Goal: Task Accomplishment & Management: Manage account settings

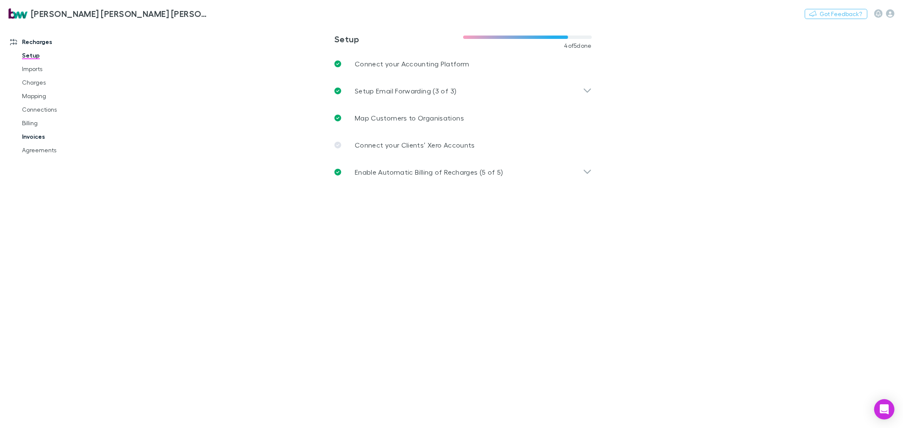
drag, startPoint x: 45, startPoint y: 134, endPoint x: 77, endPoint y: 136, distance: 31.8
click at [45, 134] on link "Invoices" at bounding box center [65, 137] width 103 height 14
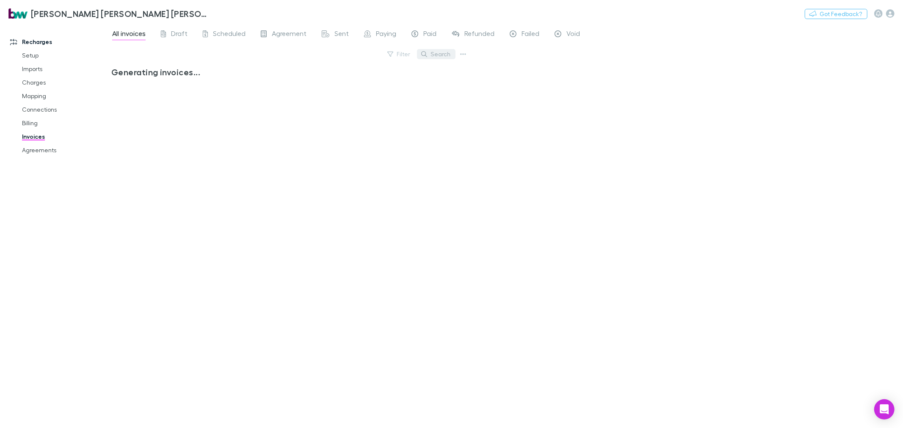
click at [444, 54] on button "Search" at bounding box center [436, 54] width 39 height 10
type input "*****"
drag, startPoint x: 400, startPoint y: 52, endPoint x: 385, endPoint y: 53, distance: 14.4
click at [385, 53] on div "Filter Search *****" at bounding box center [290, 57] width 358 height 19
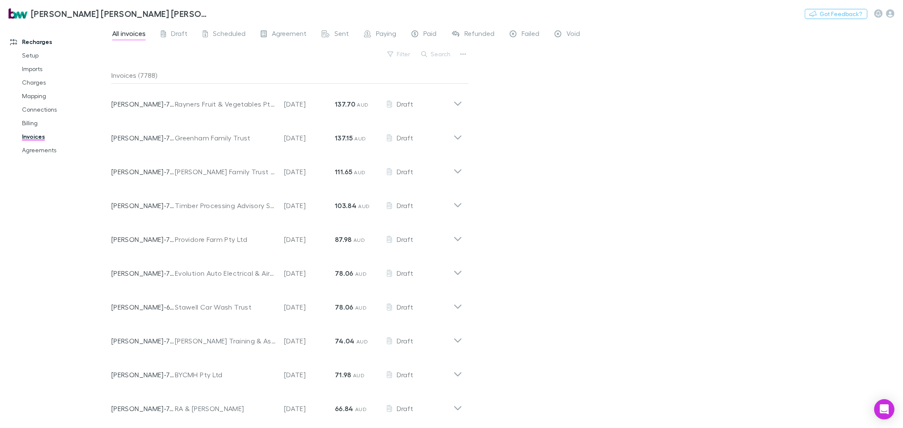
click at [28, 135] on link "Invoices" at bounding box center [65, 137] width 103 height 14
click at [442, 56] on button "Search" at bounding box center [436, 54] width 39 height 10
type input "*****"
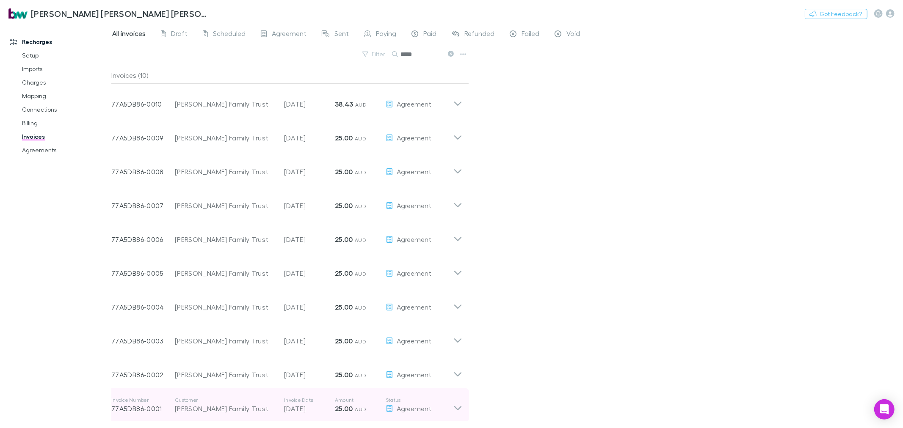
click at [456, 405] on icon at bounding box center [457, 405] width 9 height 17
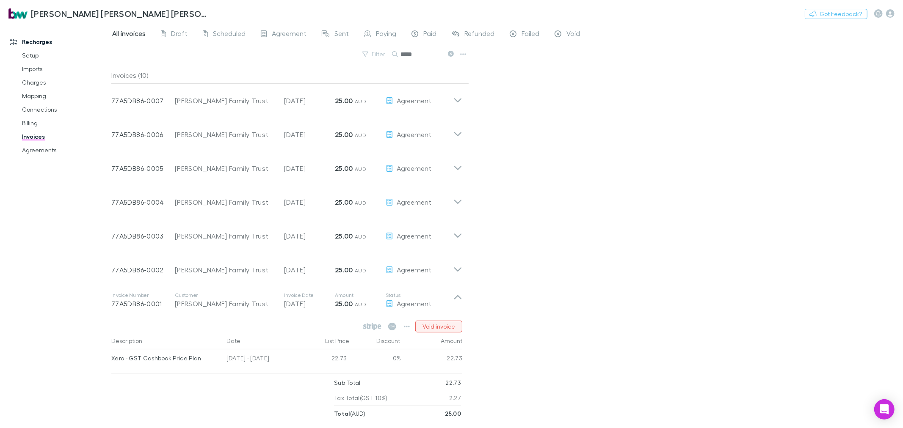
click at [431, 327] on button "Void invoice" at bounding box center [438, 327] width 47 height 12
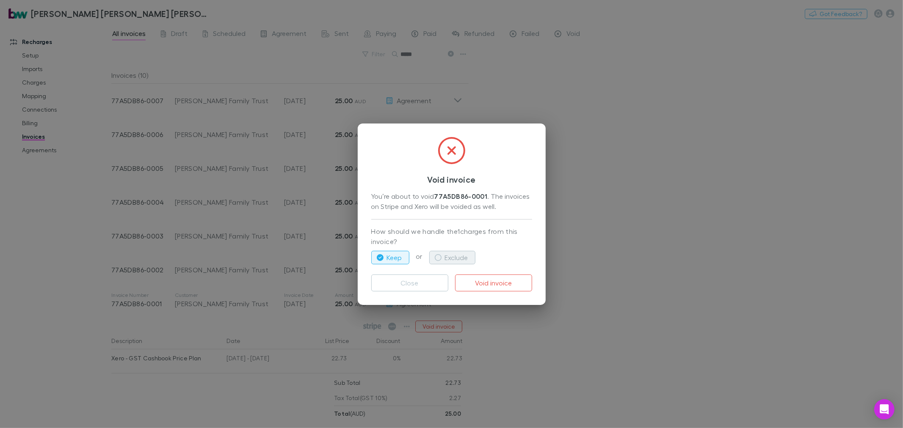
click at [443, 259] on button "Exclude" at bounding box center [452, 258] width 46 height 14
click at [479, 280] on button "Void invoice" at bounding box center [493, 283] width 77 height 17
click at [525, 356] on div "Void invoice You’re about to void 77A5DB86-0001 . The invoices on Stripe and Xe…" at bounding box center [451, 214] width 903 height 428
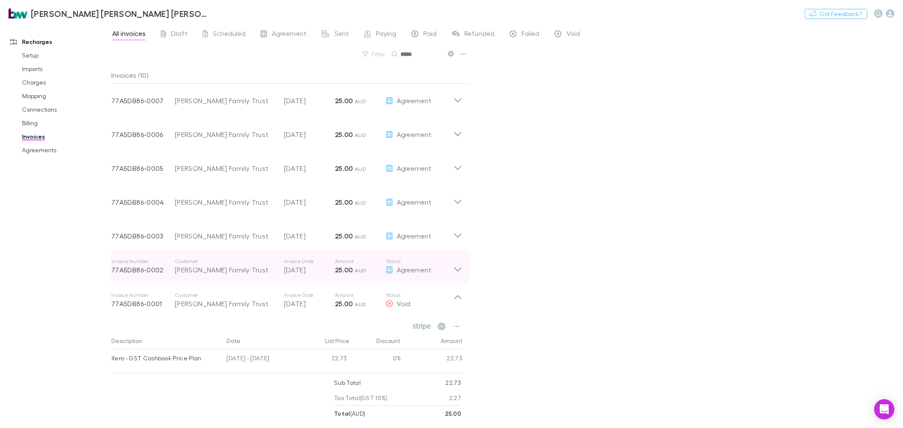
click at [467, 270] on div "Invoice Number 77A5DB86-0002 Customer [PERSON_NAME] Family Trust Invoice Date […" at bounding box center [287, 267] width 364 height 34
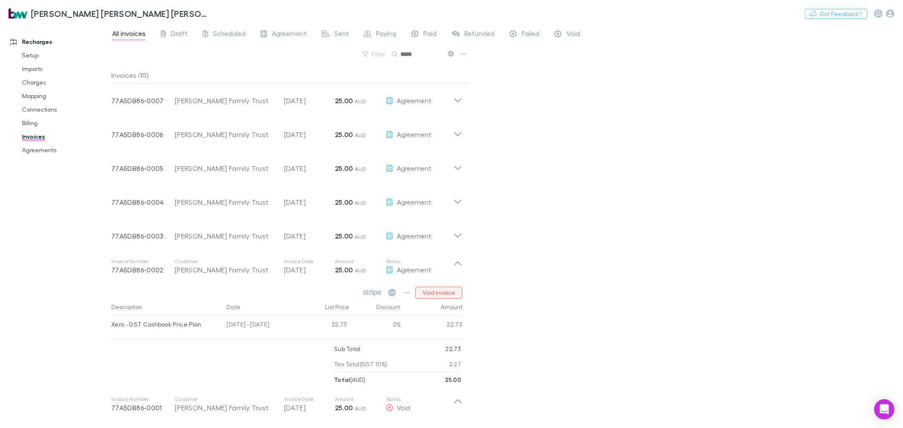
click at [448, 289] on button "Void invoice" at bounding box center [438, 293] width 47 height 12
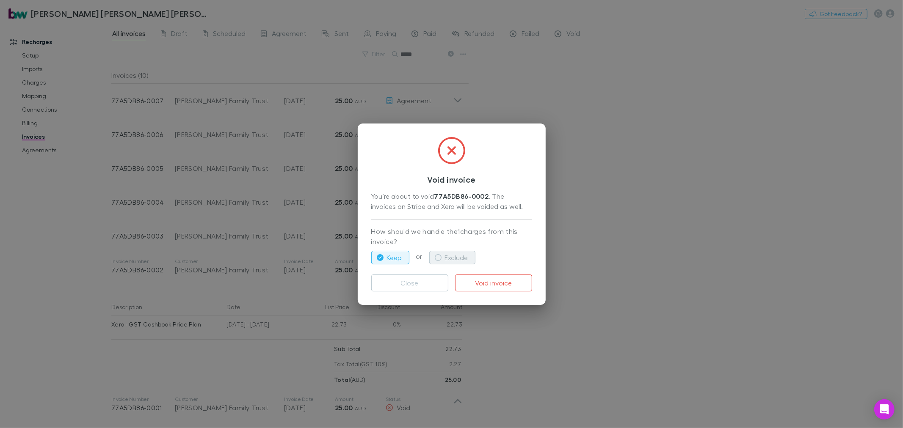
click at [460, 261] on button "Exclude" at bounding box center [452, 258] width 46 height 14
click at [477, 278] on button "Void invoice" at bounding box center [493, 283] width 77 height 17
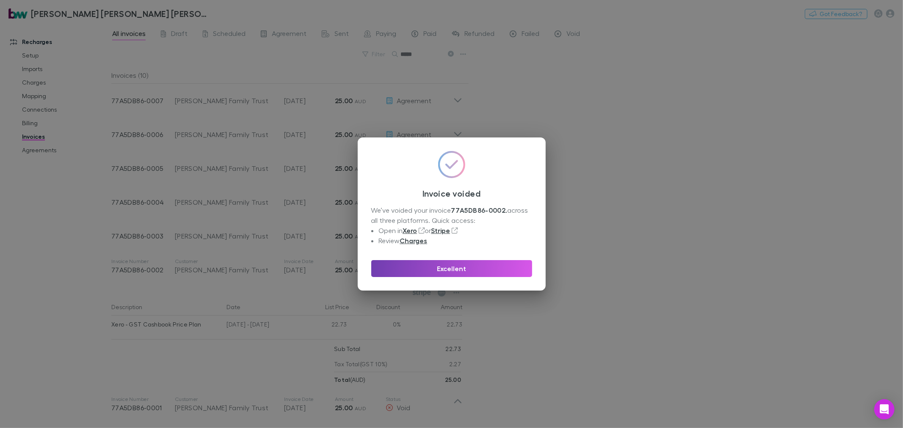
click at [505, 273] on button "Excellent" at bounding box center [451, 268] width 161 height 17
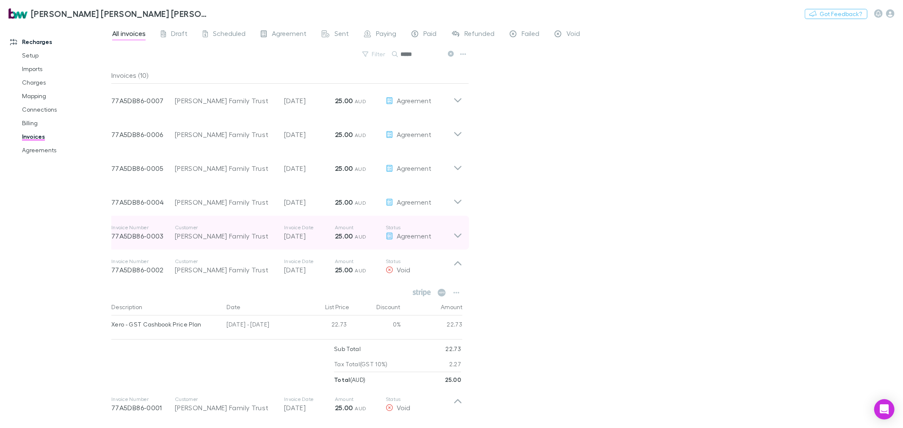
click at [459, 236] on icon at bounding box center [457, 232] width 9 height 17
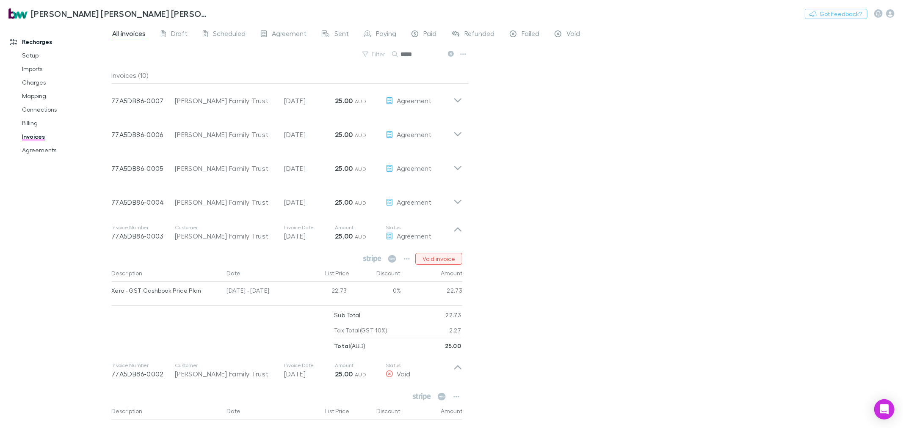
click at [451, 257] on button "Void invoice" at bounding box center [438, 259] width 47 height 12
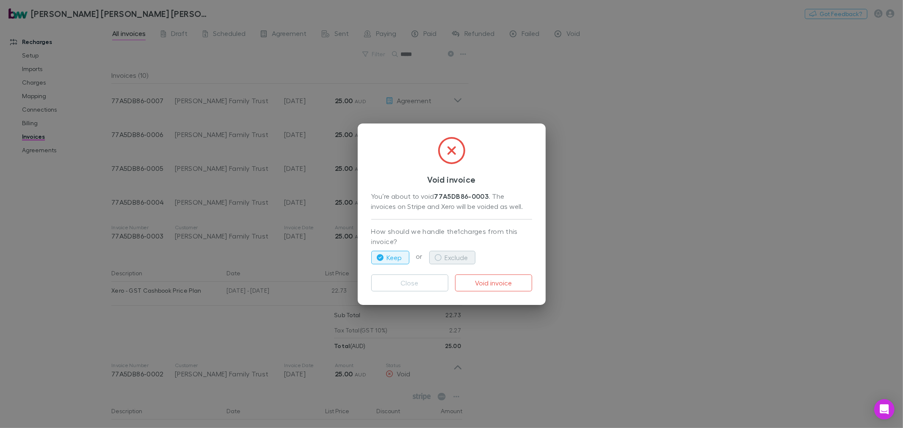
click at [455, 255] on button "Exclude" at bounding box center [452, 258] width 46 height 14
click at [472, 276] on button "Void invoice" at bounding box center [493, 283] width 77 height 17
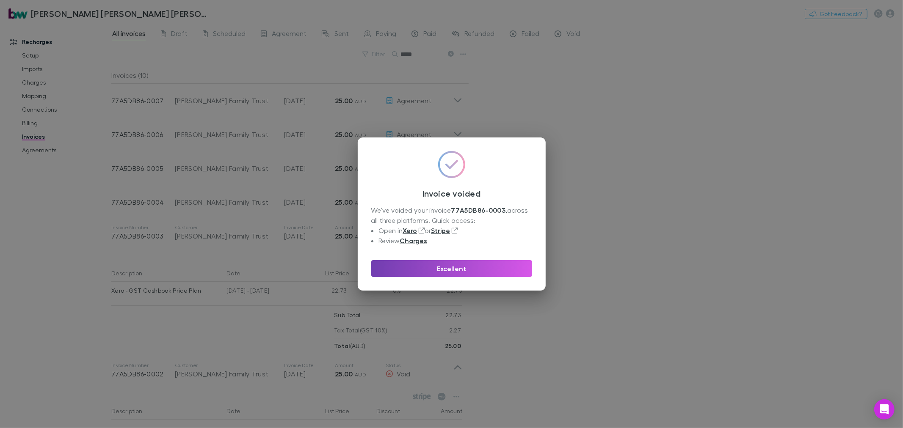
click at [507, 272] on button "Excellent" at bounding box center [451, 268] width 161 height 17
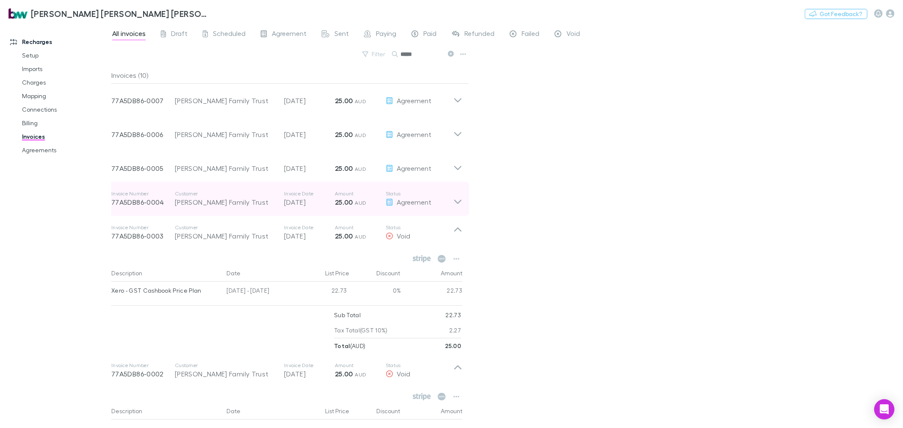
click at [455, 197] on icon at bounding box center [457, 198] width 9 height 17
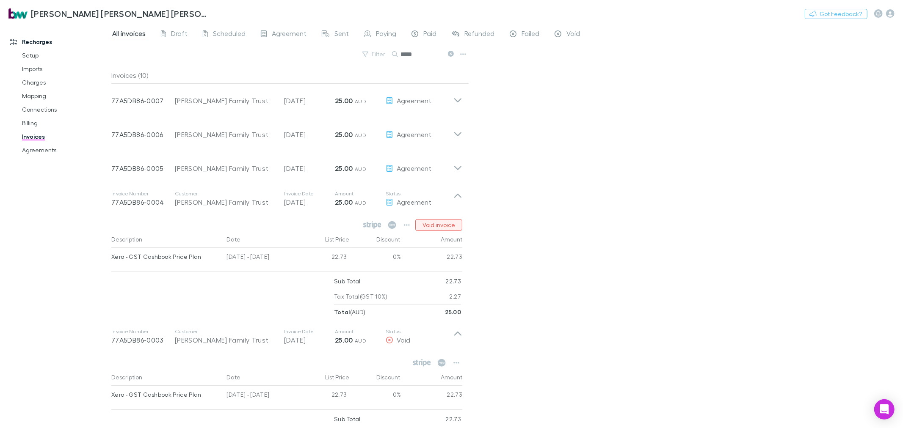
click at [446, 224] on button "Void invoice" at bounding box center [438, 225] width 47 height 12
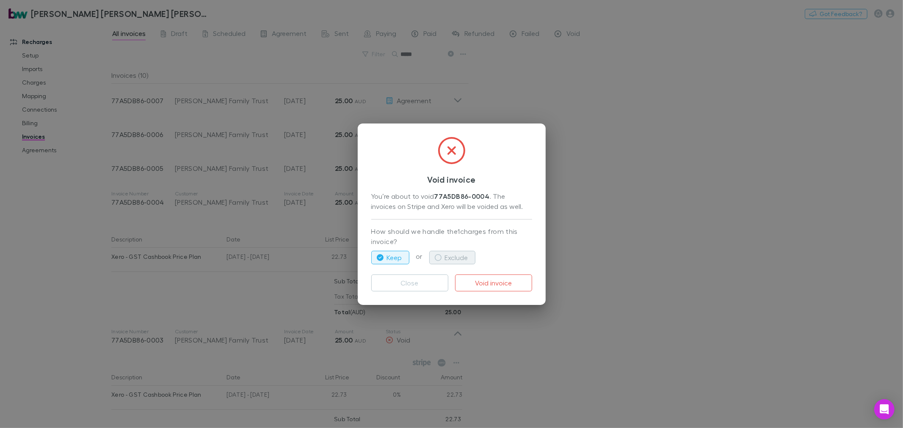
click at [454, 254] on button "Exclude" at bounding box center [452, 258] width 46 height 14
click at [488, 280] on button "Void invoice" at bounding box center [493, 283] width 77 height 17
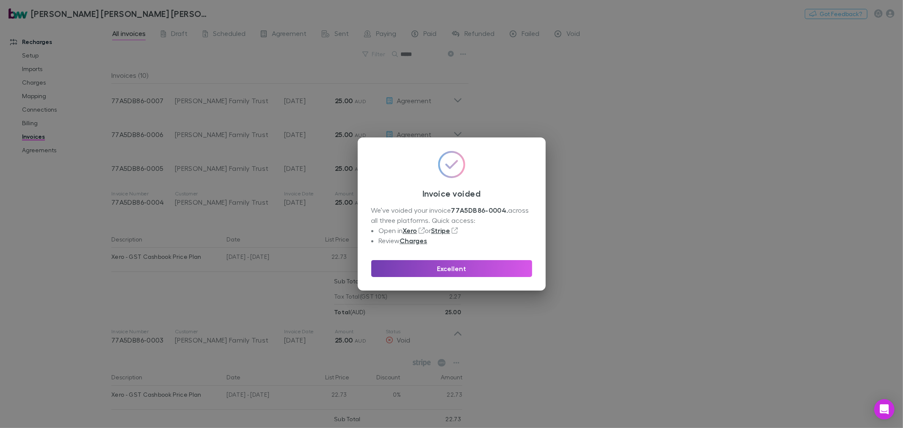
click at [502, 262] on button "Excellent" at bounding box center [451, 268] width 161 height 17
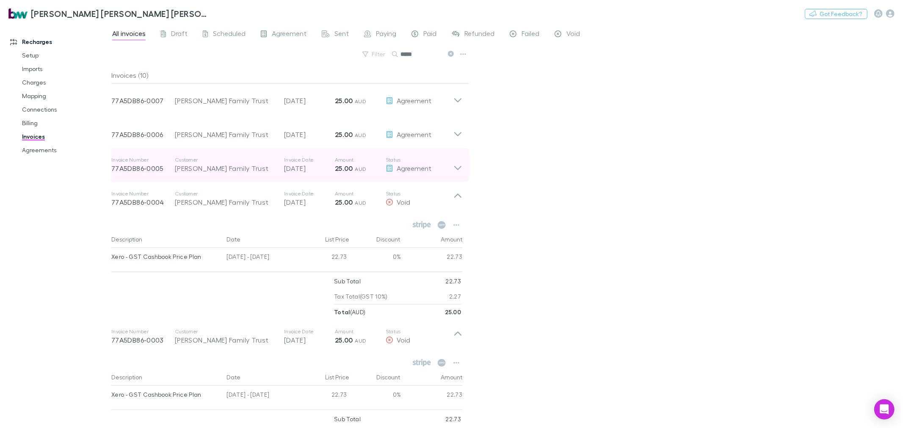
click at [460, 166] on icon at bounding box center [457, 165] width 9 height 17
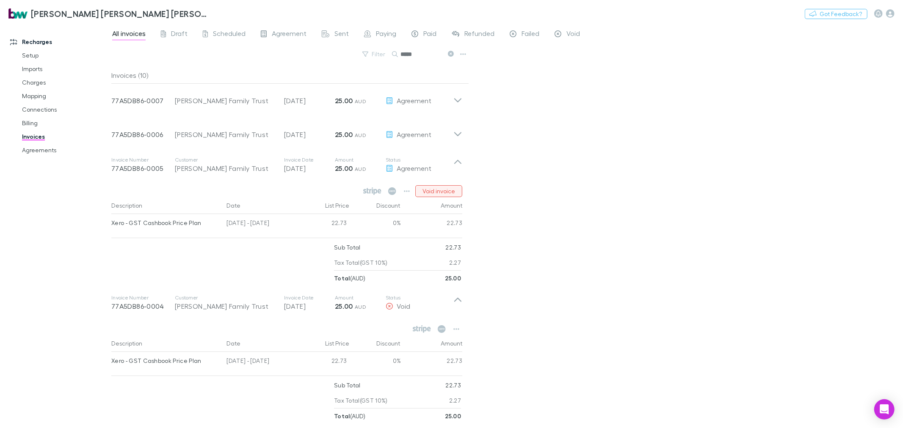
click at [450, 192] on button "Void invoice" at bounding box center [438, 191] width 47 height 12
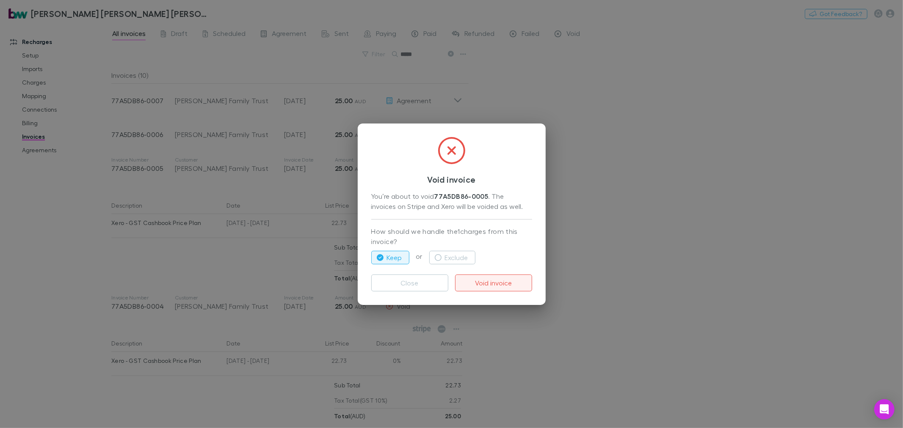
click at [497, 282] on button "Void invoice" at bounding box center [493, 283] width 77 height 17
click at [455, 261] on button "Exclude" at bounding box center [452, 258] width 46 height 14
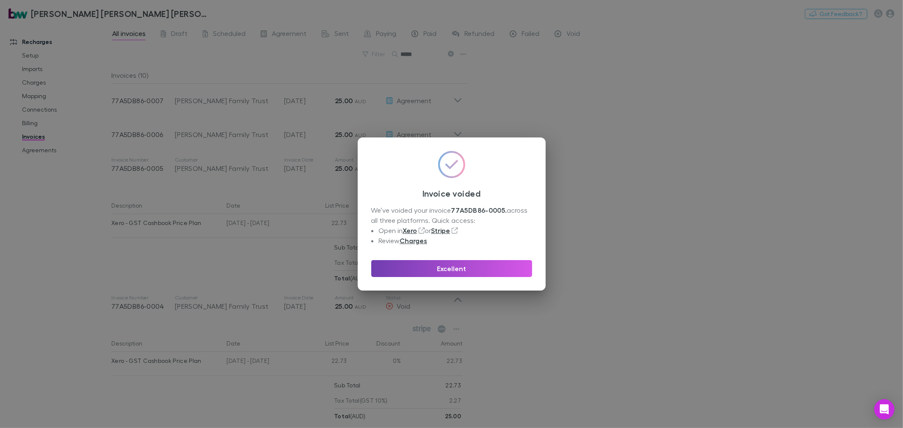
click at [501, 271] on button "Excellent" at bounding box center [451, 268] width 161 height 17
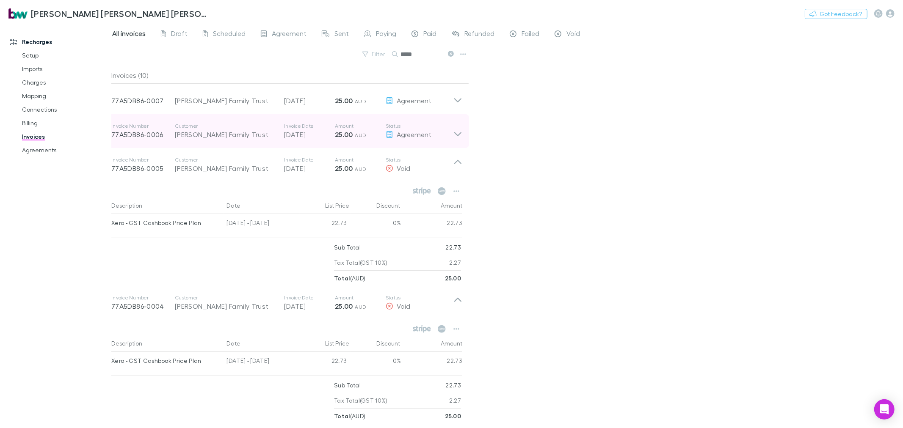
click at [458, 130] on icon at bounding box center [457, 131] width 9 height 17
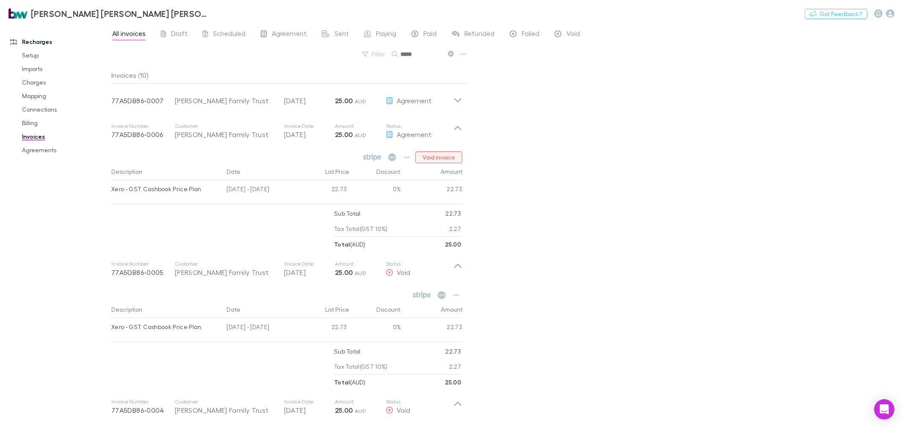
click at [450, 152] on button "Void invoice" at bounding box center [438, 158] width 47 height 12
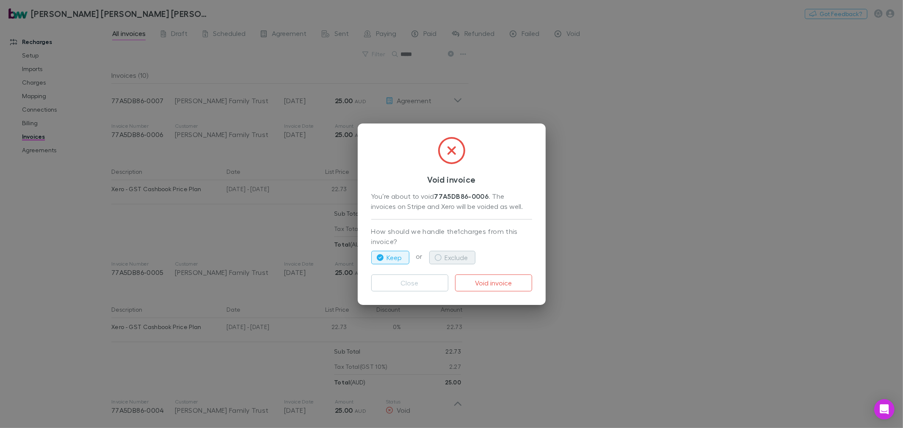
click at [444, 252] on button "Exclude" at bounding box center [452, 258] width 46 height 14
click at [485, 284] on button "Void invoice" at bounding box center [493, 283] width 77 height 17
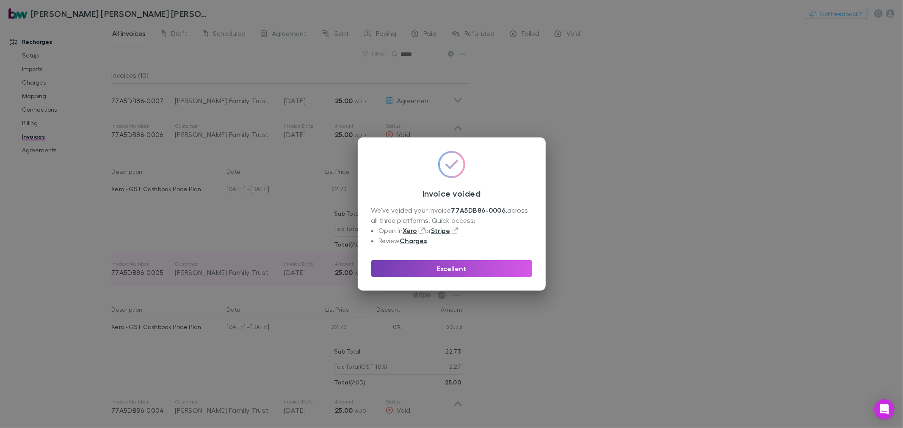
click at [464, 263] on button "Excellent" at bounding box center [451, 268] width 161 height 17
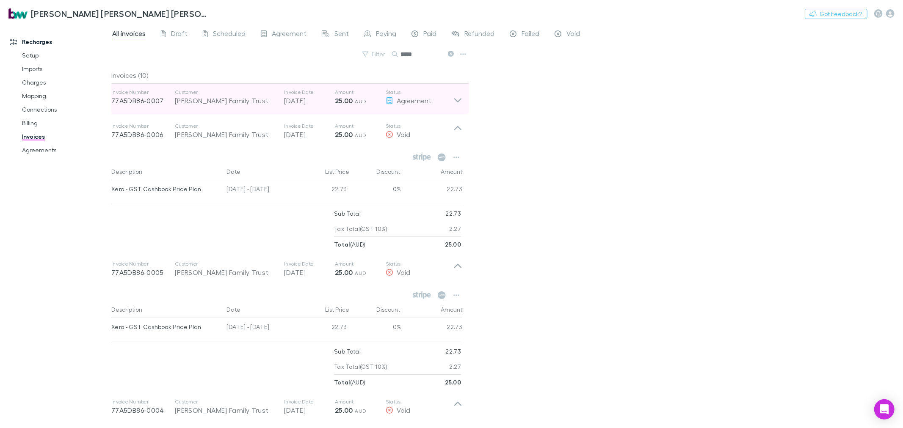
click at [461, 102] on icon at bounding box center [457, 97] width 9 height 17
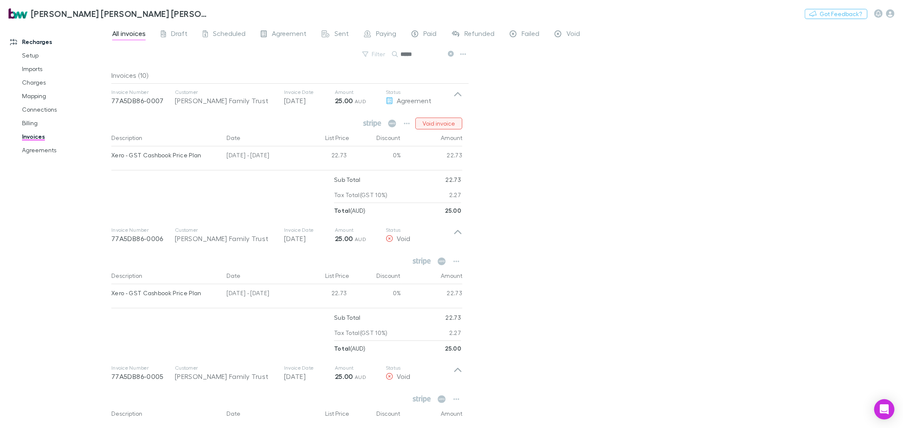
click at [442, 125] on button "Void invoice" at bounding box center [438, 124] width 47 height 12
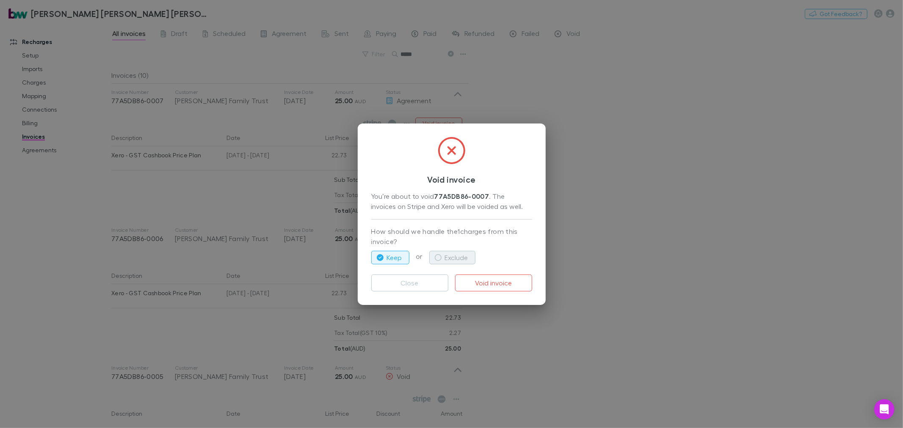
click at [446, 256] on button "Exclude" at bounding box center [452, 258] width 46 height 14
click at [491, 282] on button "Void invoice" at bounding box center [493, 283] width 77 height 17
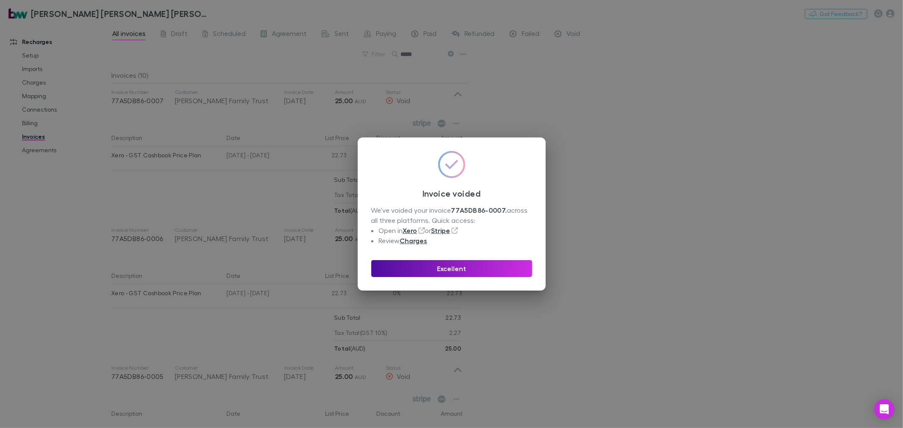
click at [519, 272] on button "Excellent" at bounding box center [451, 268] width 161 height 17
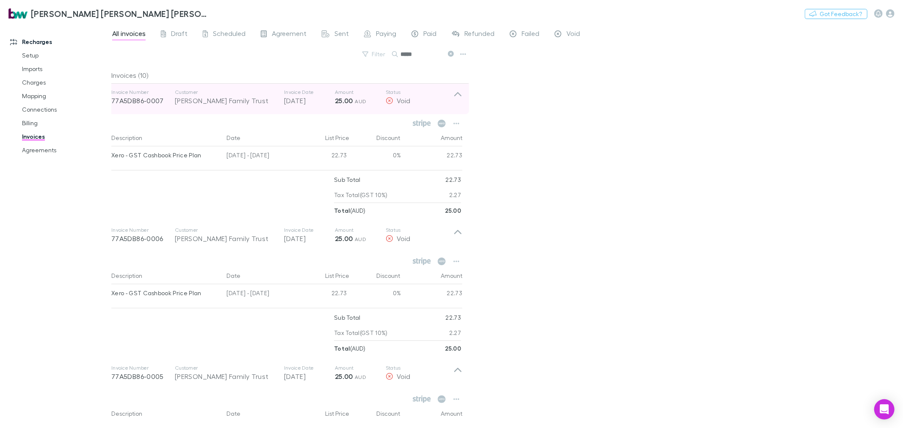
click at [461, 95] on icon at bounding box center [457, 94] width 7 height 4
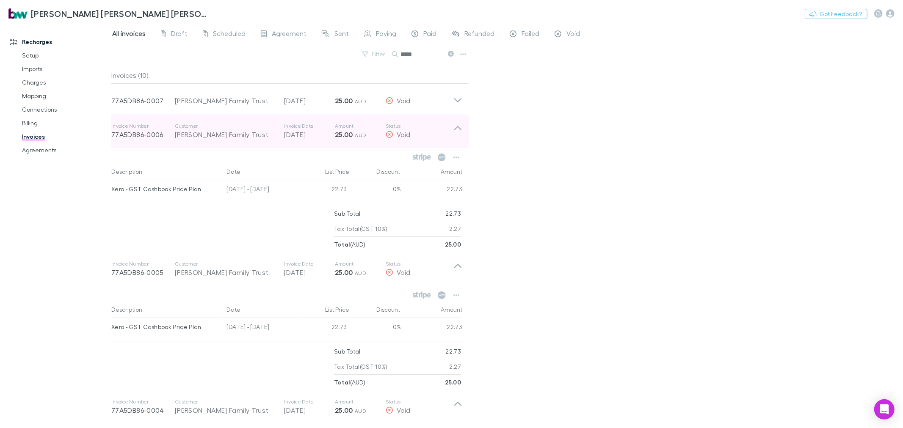
click at [459, 124] on icon at bounding box center [457, 131] width 9 height 17
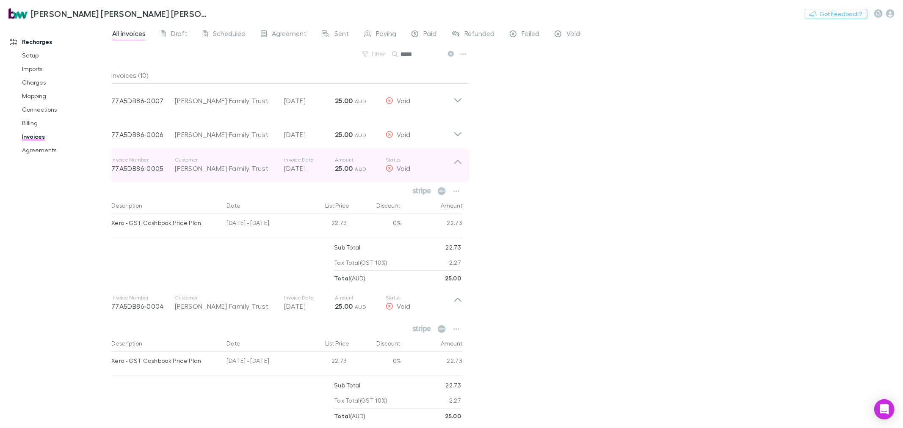
click at [457, 158] on icon at bounding box center [457, 165] width 9 height 17
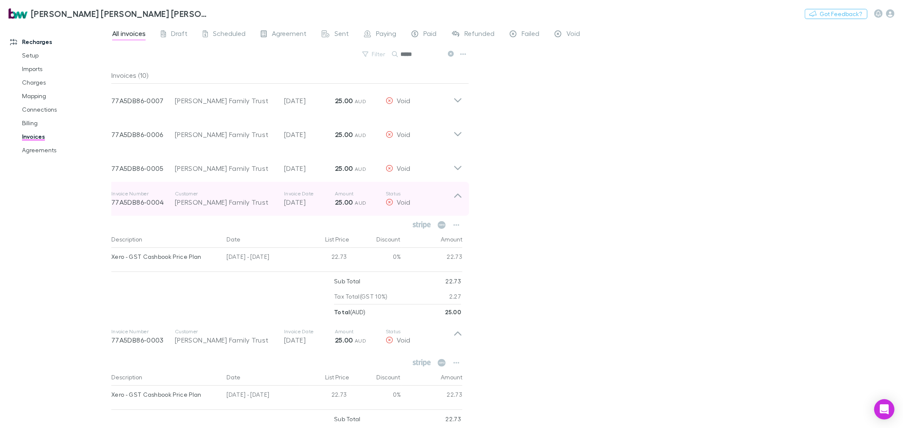
click at [458, 194] on icon at bounding box center [457, 196] width 7 height 4
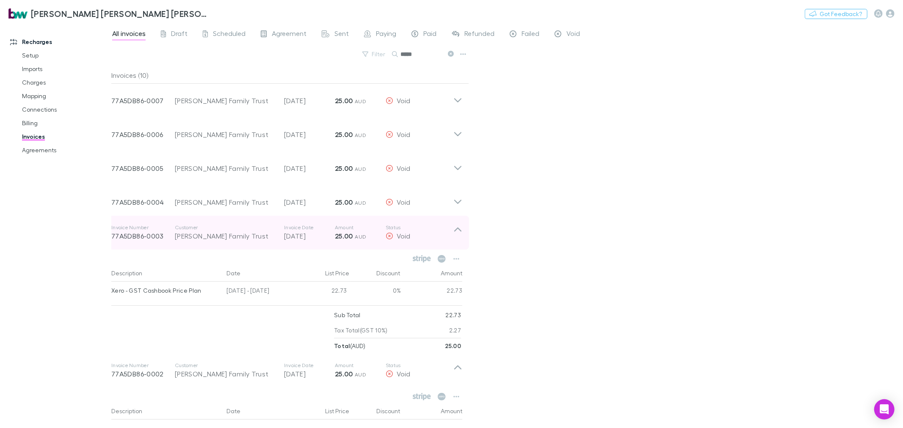
click at [458, 227] on icon at bounding box center [457, 232] width 9 height 17
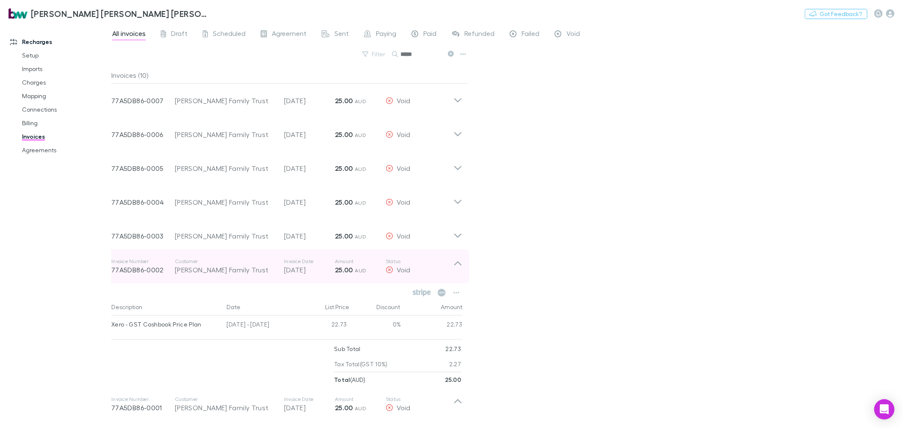
click at [459, 262] on icon at bounding box center [457, 266] width 9 height 17
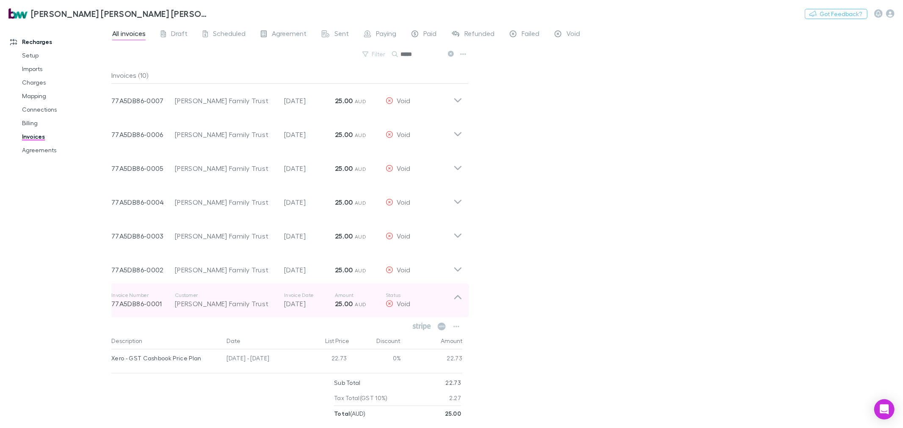
click at [458, 292] on icon at bounding box center [457, 300] width 9 height 17
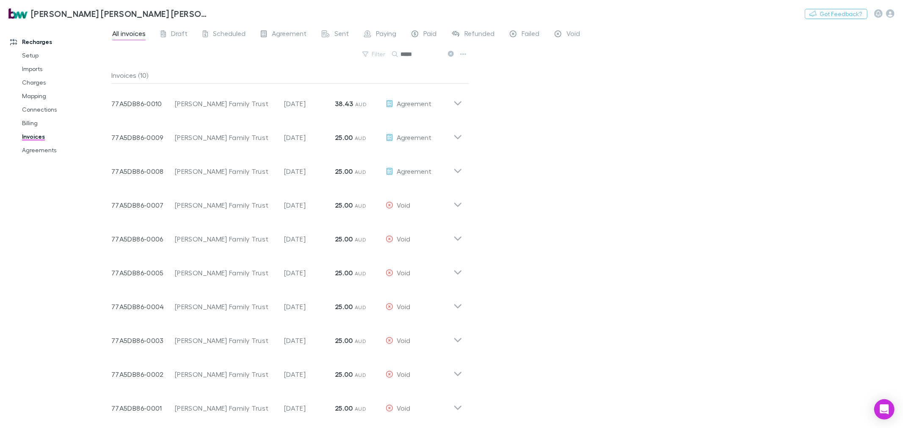
scroll to position [0, 0]
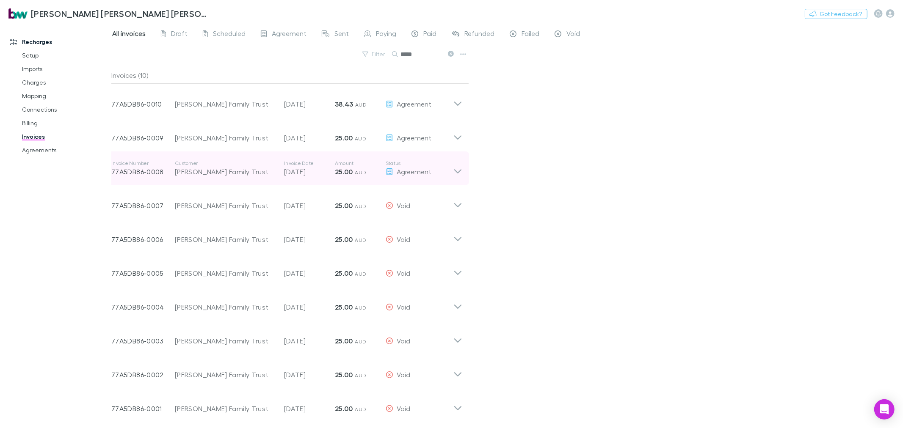
click at [458, 171] on icon at bounding box center [457, 168] width 9 height 17
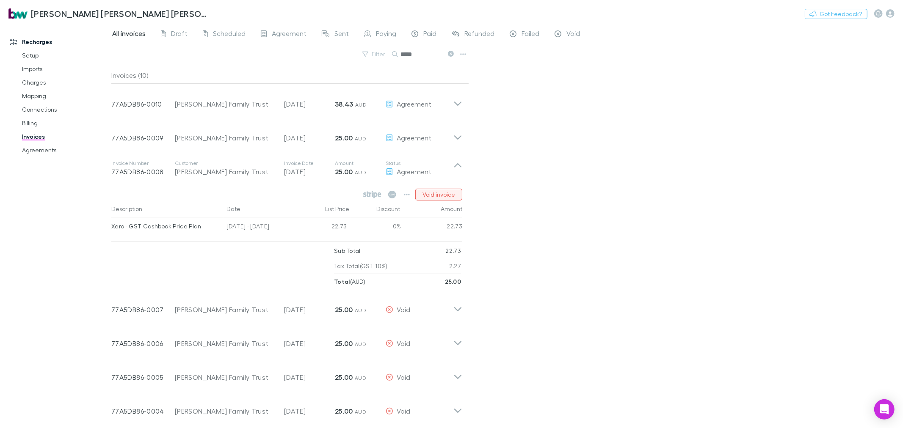
click at [445, 195] on button "Void invoice" at bounding box center [438, 195] width 47 height 12
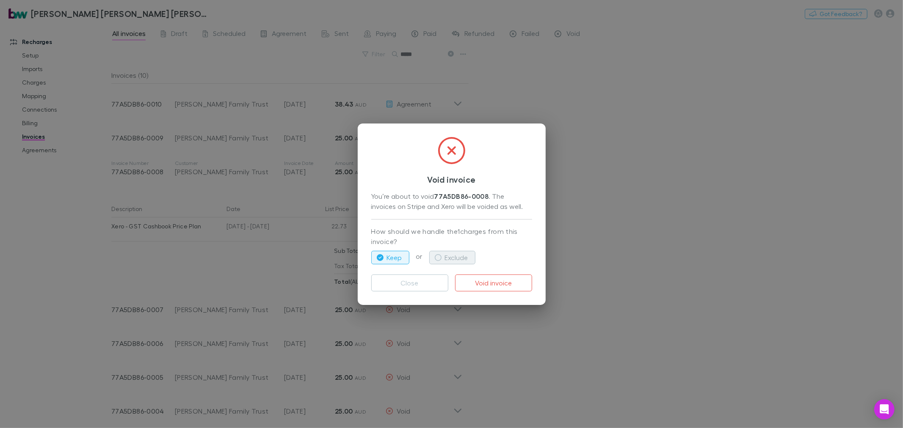
click at [443, 256] on button "Exclude" at bounding box center [452, 258] width 46 height 14
click at [492, 284] on button "Void invoice" at bounding box center [493, 283] width 77 height 17
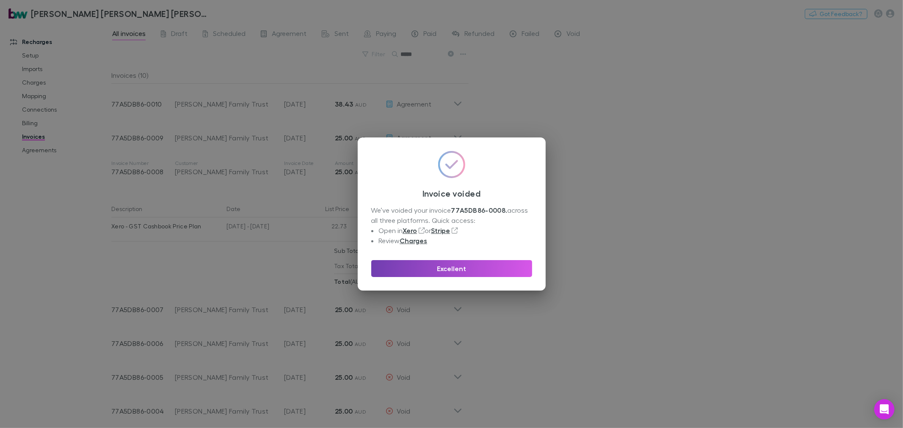
click at [497, 264] on button "Excellent" at bounding box center [451, 268] width 161 height 17
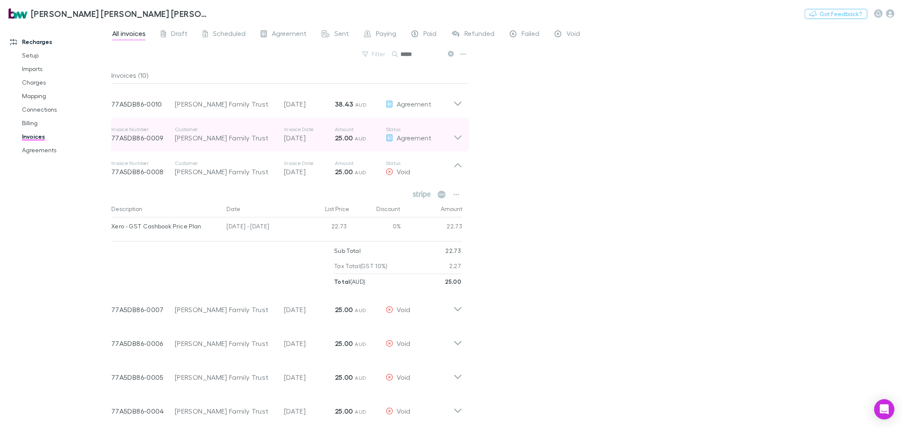
click at [463, 138] on div "Invoice Number 77A5DB86-0009 Customer [PERSON_NAME] Family Trust Invoice Date […" at bounding box center [287, 135] width 364 height 34
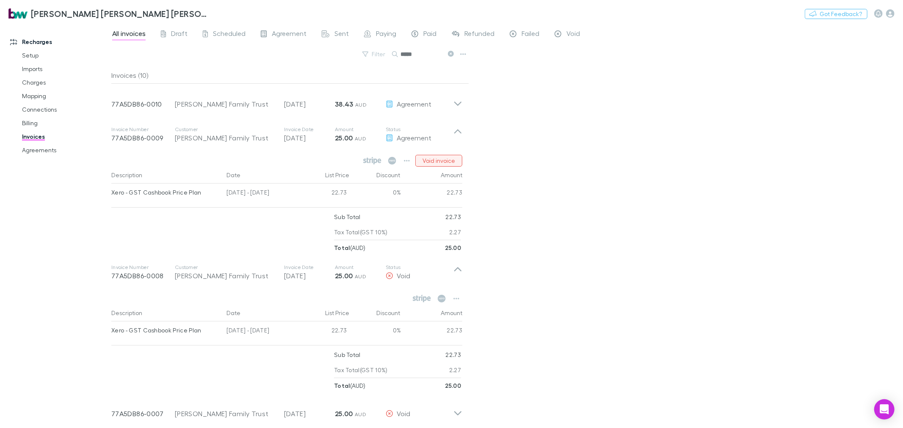
click at [433, 158] on button "Void invoice" at bounding box center [438, 161] width 47 height 12
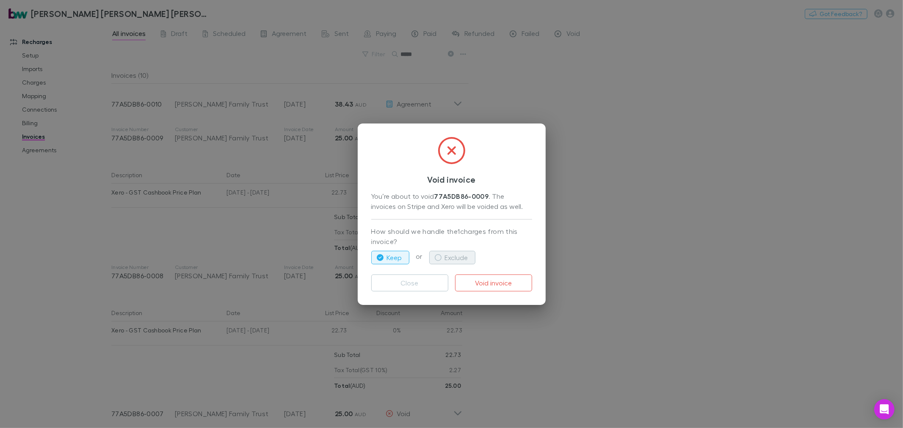
click at [450, 253] on button "Exclude" at bounding box center [452, 258] width 46 height 14
click at [490, 281] on button "Void invoice" at bounding box center [493, 283] width 77 height 17
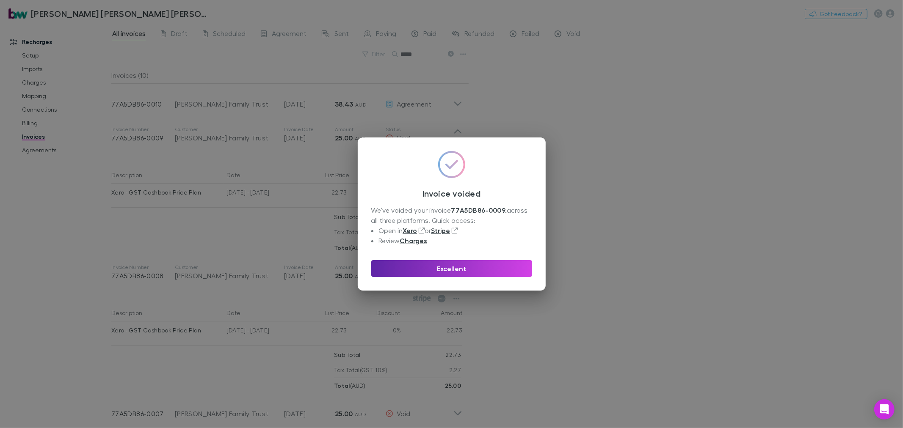
click at [521, 269] on button "Excellent" at bounding box center [451, 268] width 161 height 17
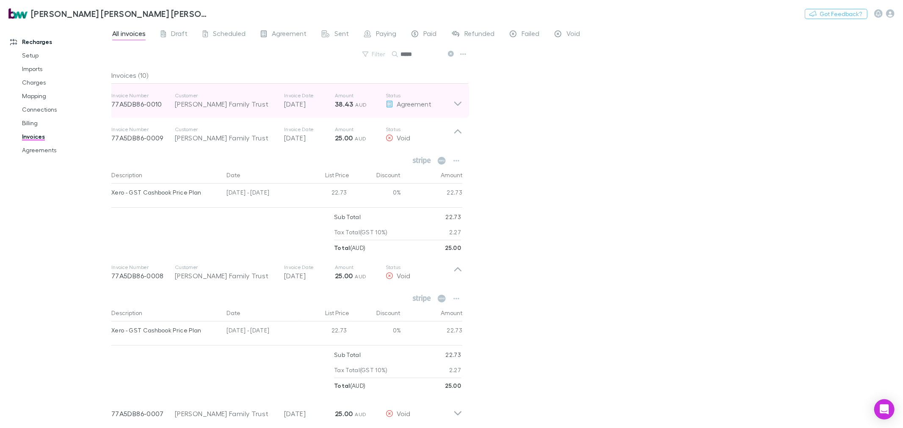
click at [455, 102] on icon at bounding box center [457, 104] width 7 height 4
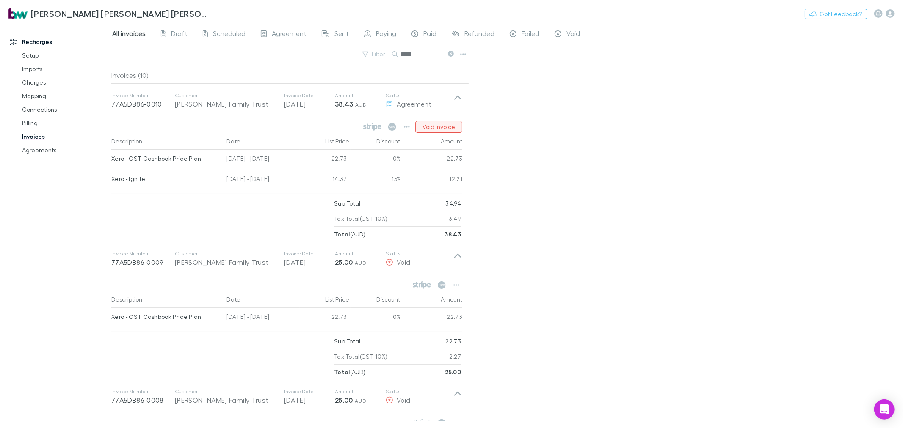
click at [453, 125] on button "Void invoice" at bounding box center [438, 127] width 47 height 12
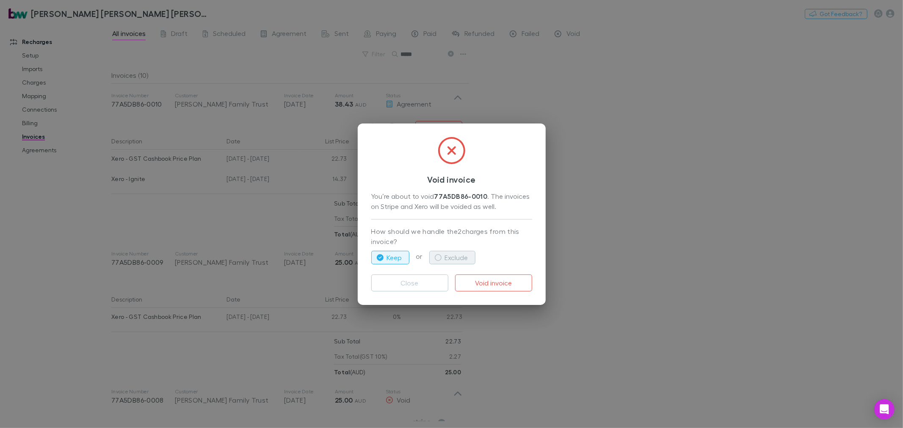
click at [451, 251] on button "Exclude" at bounding box center [452, 258] width 46 height 14
click at [504, 279] on button "Void invoice" at bounding box center [493, 283] width 77 height 17
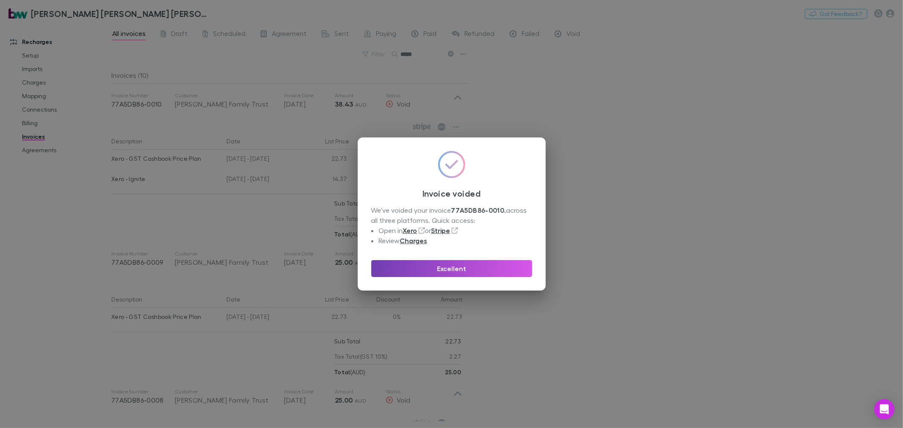
click at [471, 265] on button "Excellent" at bounding box center [451, 268] width 161 height 17
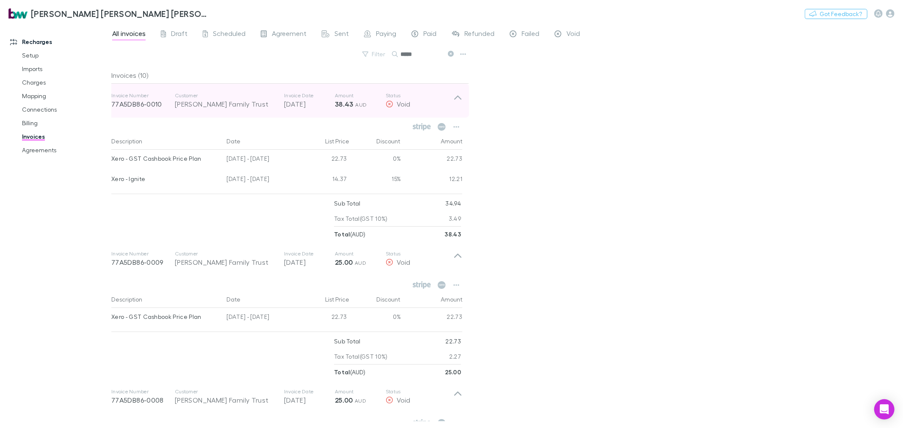
click at [455, 96] on icon at bounding box center [457, 100] width 9 height 17
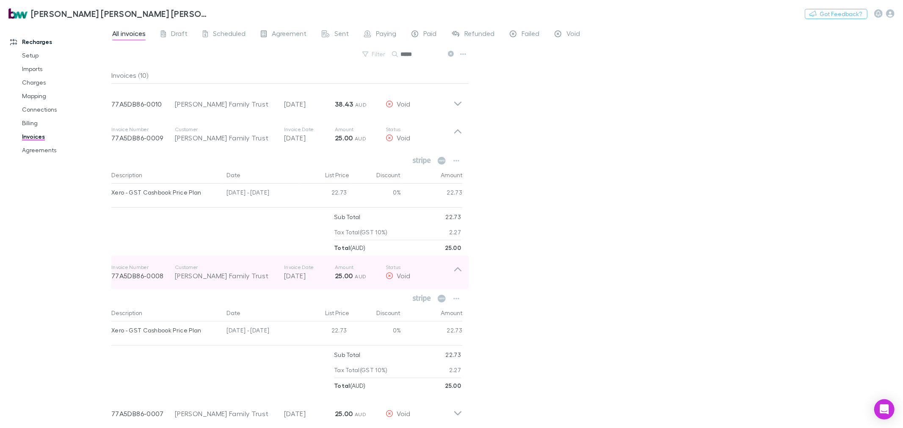
click at [451, 267] on p "Status" at bounding box center [420, 267] width 68 height 7
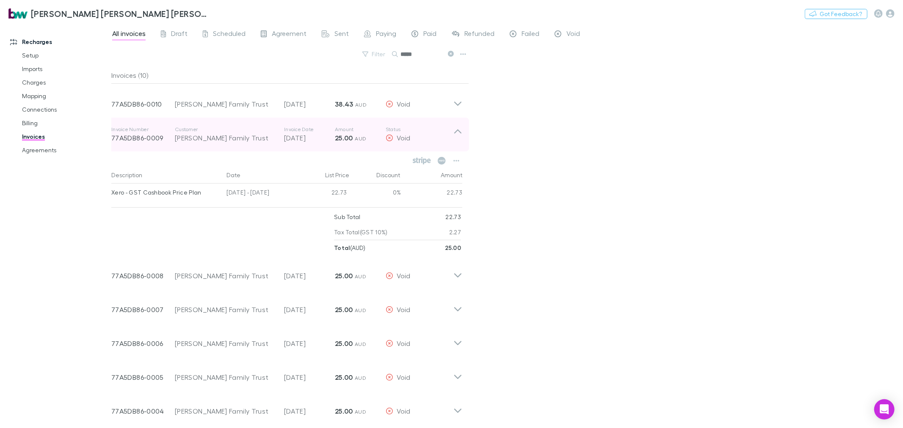
click at [453, 129] on icon at bounding box center [457, 134] width 9 height 17
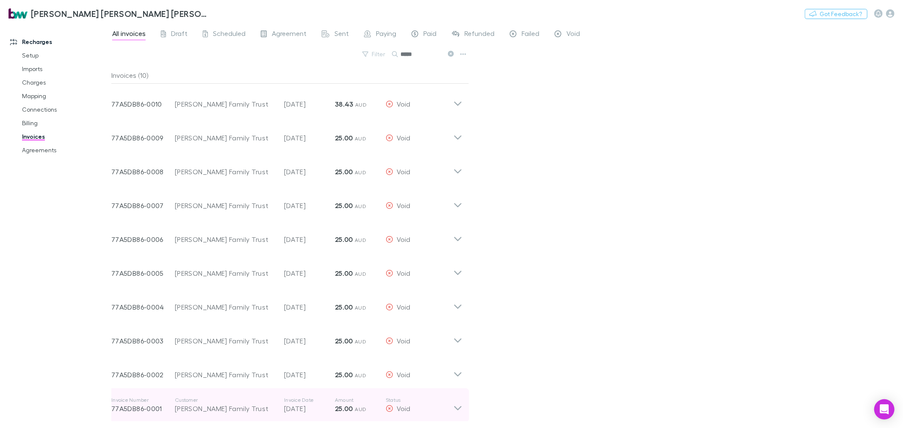
scroll to position [0, 0]
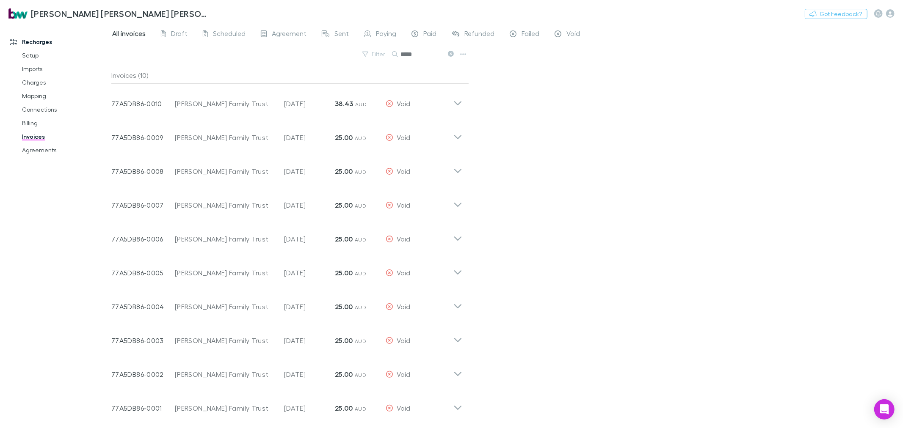
drag, startPoint x: 426, startPoint y: 54, endPoint x: 392, endPoint y: 56, distance: 33.5
click at [393, 55] on div "*****" at bounding box center [423, 54] width 63 height 10
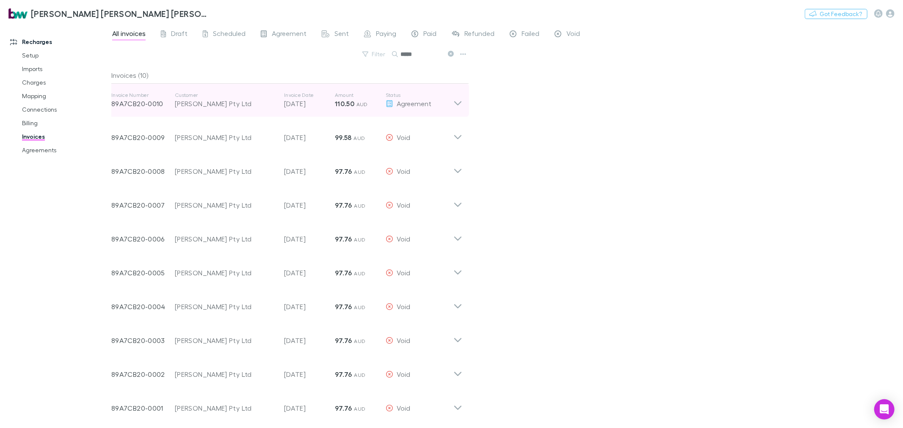
click at [459, 102] on icon at bounding box center [457, 100] width 9 height 17
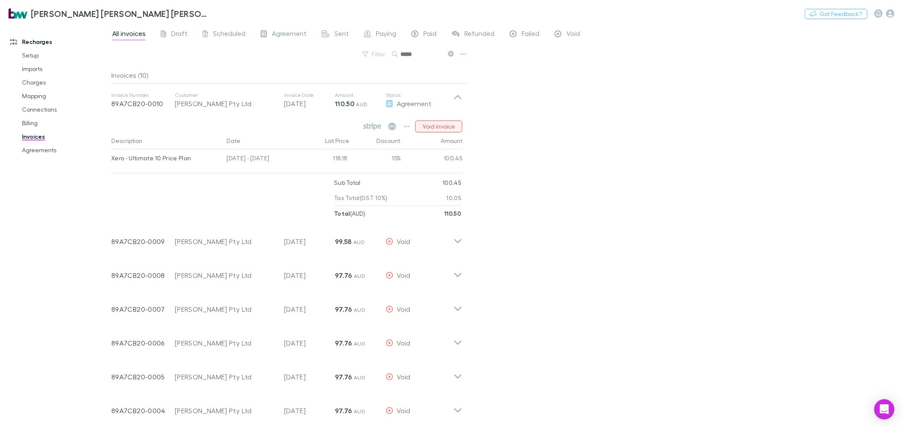
click at [447, 124] on button "Void invoice" at bounding box center [438, 127] width 47 height 12
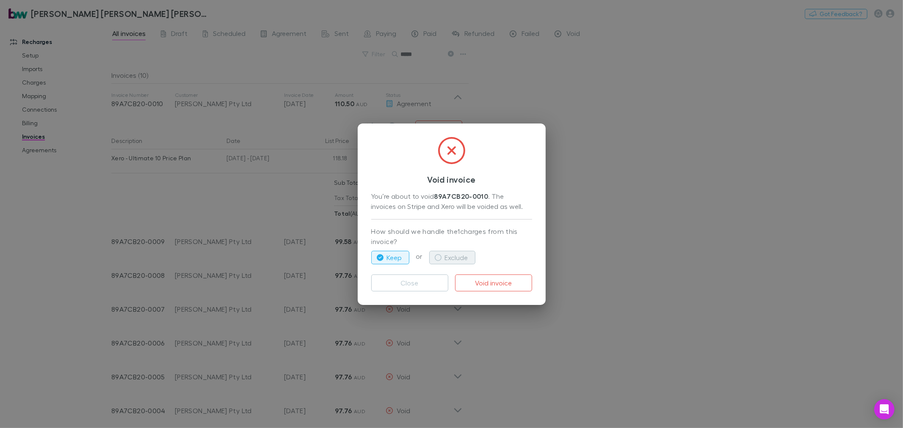
click at [464, 253] on button "Exclude" at bounding box center [452, 258] width 46 height 14
click at [492, 284] on button "Void invoice" at bounding box center [493, 283] width 77 height 17
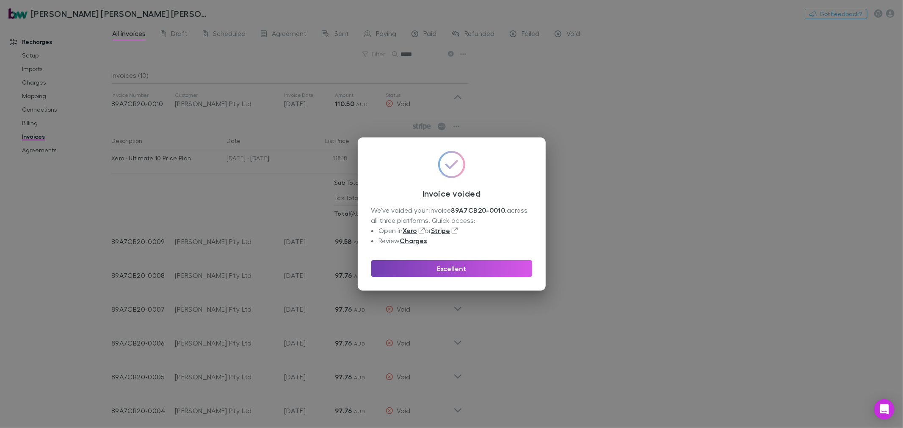
click at [523, 267] on button "Excellent" at bounding box center [451, 268] width 161 height 17
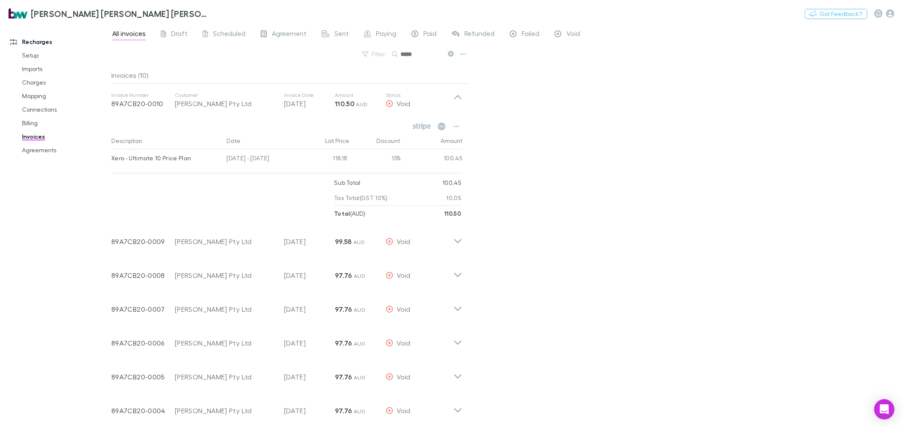
drag, startPoint x: 624, startPoint y: 213, endPoint x: 615, endPoint y: 216, distance: 9.4
click at [624, 213] on div "All invoices Draft Scheduled Agreement Sent Paying Paid Refunded Failed Void Fi…" at bounding box center [507, 226] width 792 height 405
drag, startPoint x: 401, startPoint y: 52, endPoint x: 390, endPoint y: 54, distance: 11.3
click at [390, 54] on div "Filter Search *****" at bounding box center [290, 57] width 358 height 19
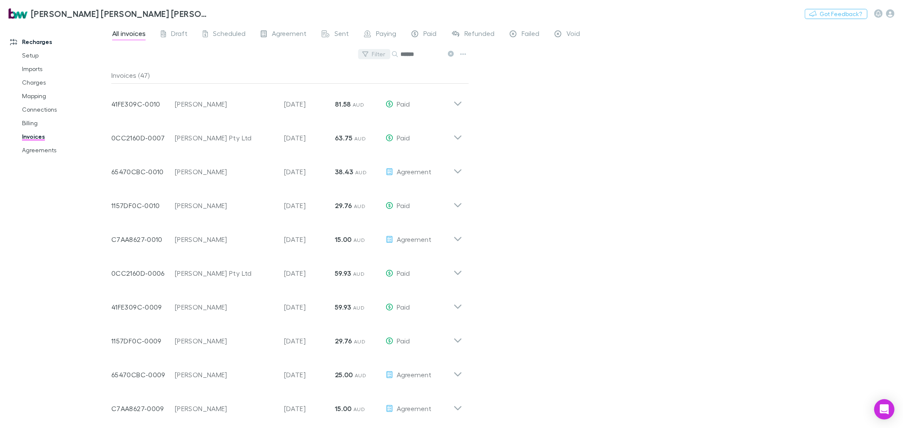
type input "*******"
click at [408, 53] on input "*******" at bounding box center [421, 54] width 42 height 12
click at [48, 147] on link "Agreements" at bounding box center [65, 151] width 103 height 14
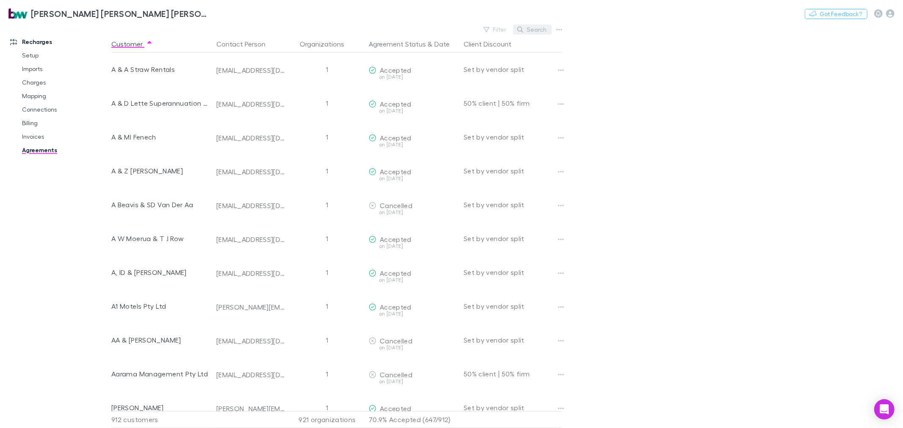
click at [536, 30] on button "Search" at bounding box center [532, 30] width 39 height 10
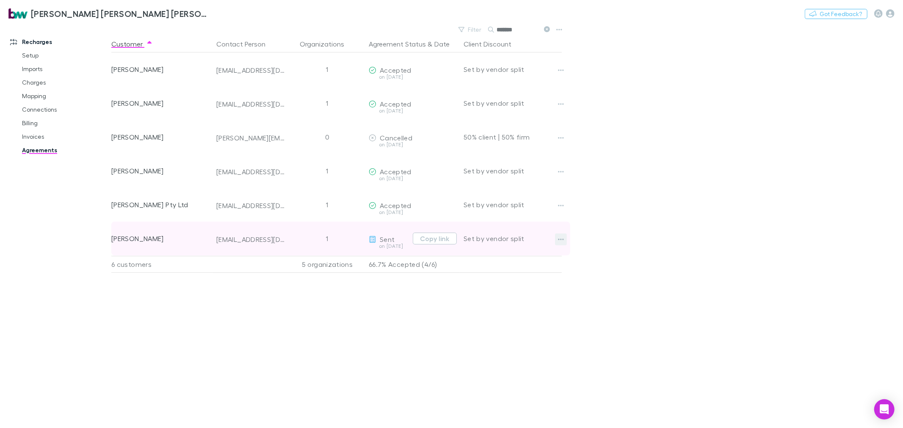
type input "******"
click at [562, 240] on icon "button" at bounding box center [561, 239] width 6 height 7
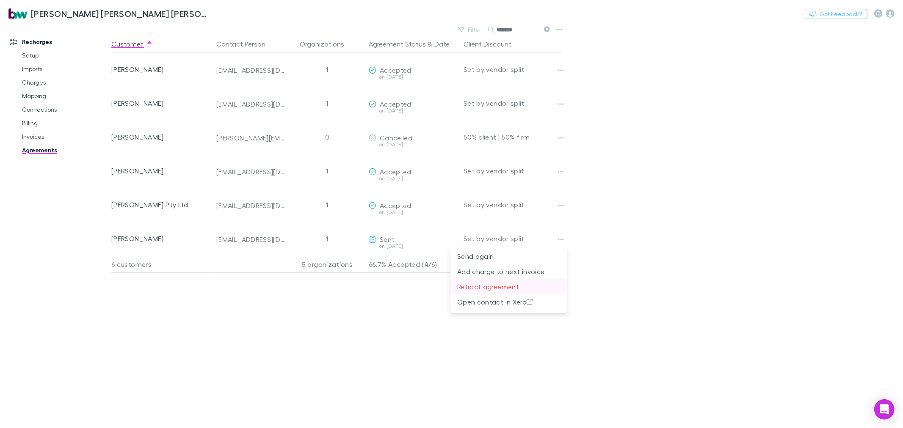
click at [491, 285] on p "Retract agreement" at bounding box center [508, 287] width 103 height 10
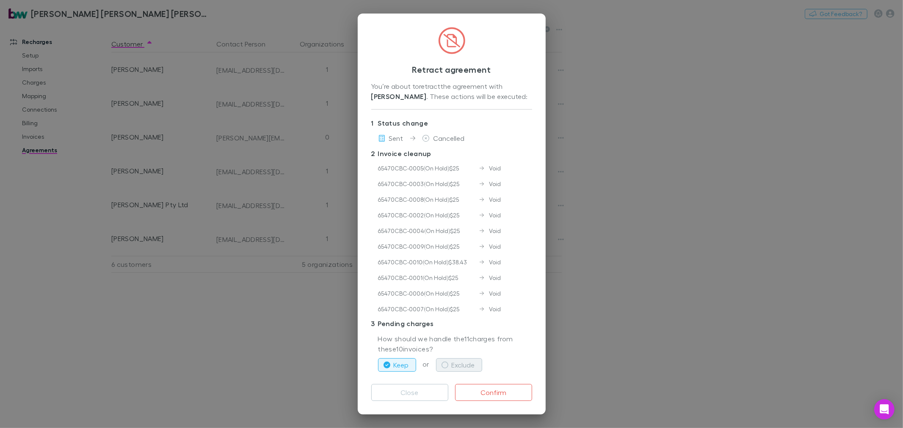
click at [459, 367] on button "Exclude" at bounding box center [459, 366] width 46 height 14
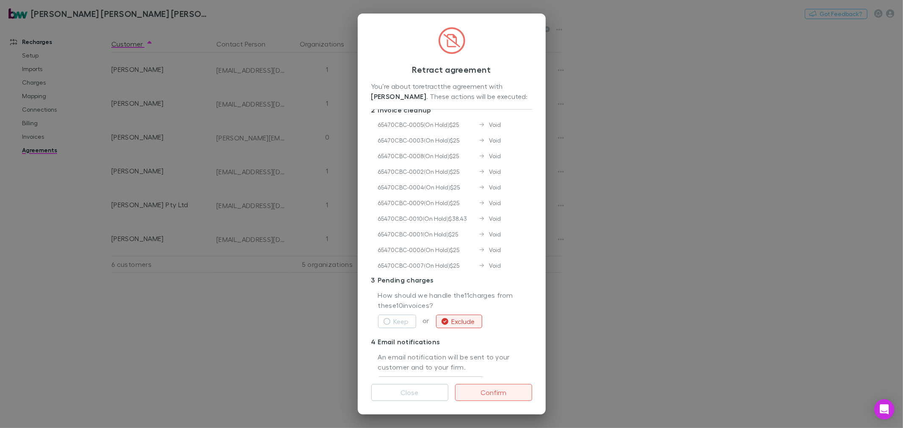
scroll to position [80, 0]
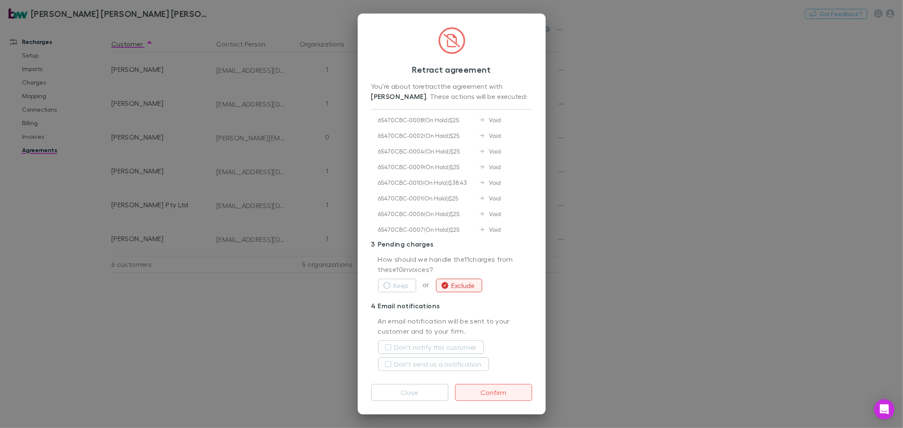
click at [492, 396] on button "Confirm" at bounding box center [493, 392] width 77 height 17
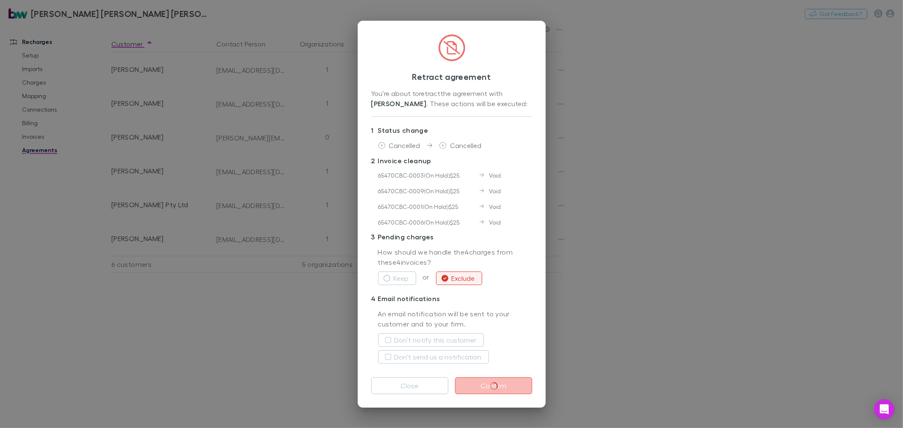
scroll to position [0, 0]
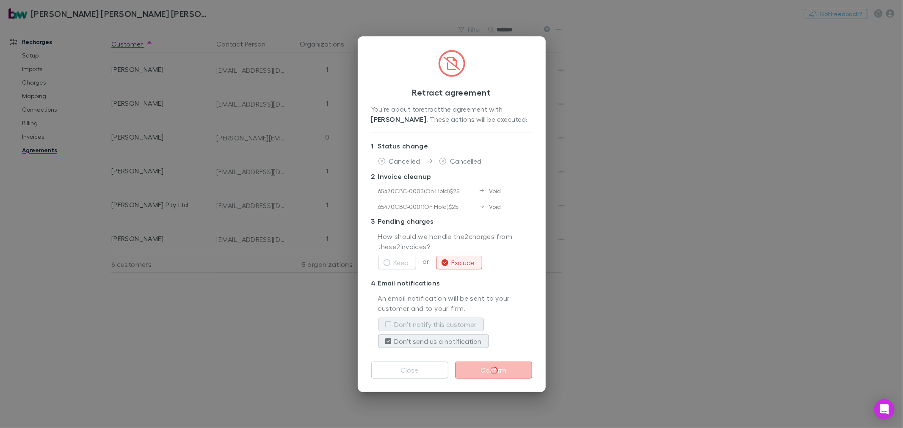
click at [386, 319] on button "Don't notify this customer" at bounding box center [431, 325] width 106 height 14
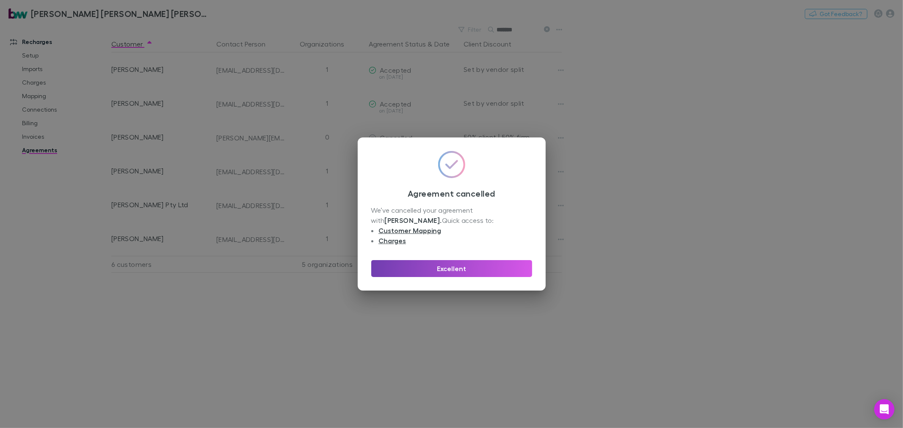
drag, startPoint x: 480, startPoint y: 272, endPoint x: 546, endPoint y: 281, distance: 66.2
click at [480, 272] on button "Excellent" at bounding box center [451, 268] width 161 height 17
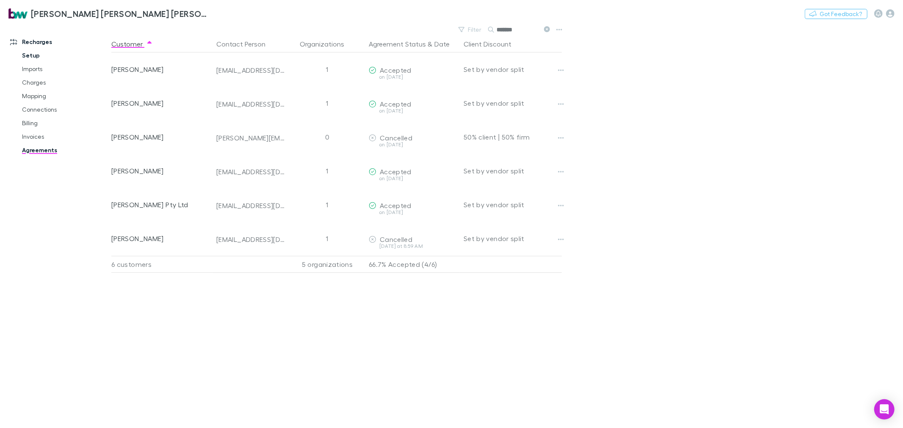
click at [31, 57] on link "Setup" at bounding box center [65, 56] width 103 height 14
